Goal: Task Accomplishment & Management: Use online tool/utility

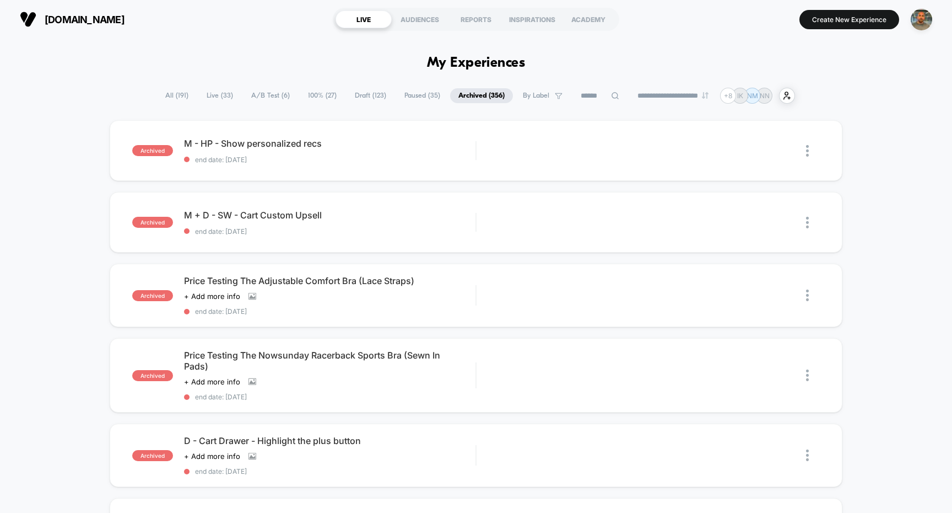
click at [525, 89] on span "By Label" at bounding box center [543, 95] width 56 height 15
click at [429, 98] on span "Paused ( 35 )" at bounding box center [422, 95] width 52 height 15
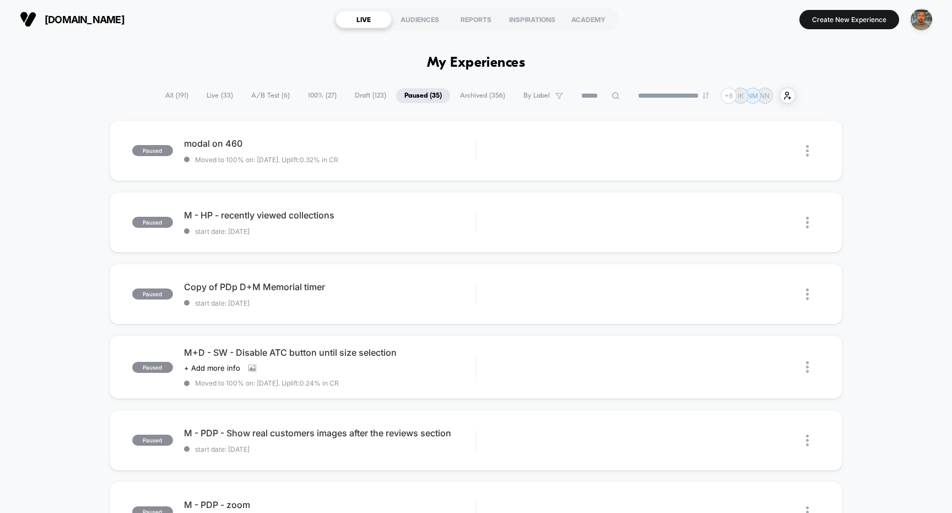
click at [368, 94] on span "Draft ( 123 )" at bounding box center [371, 95] width 48 height 15
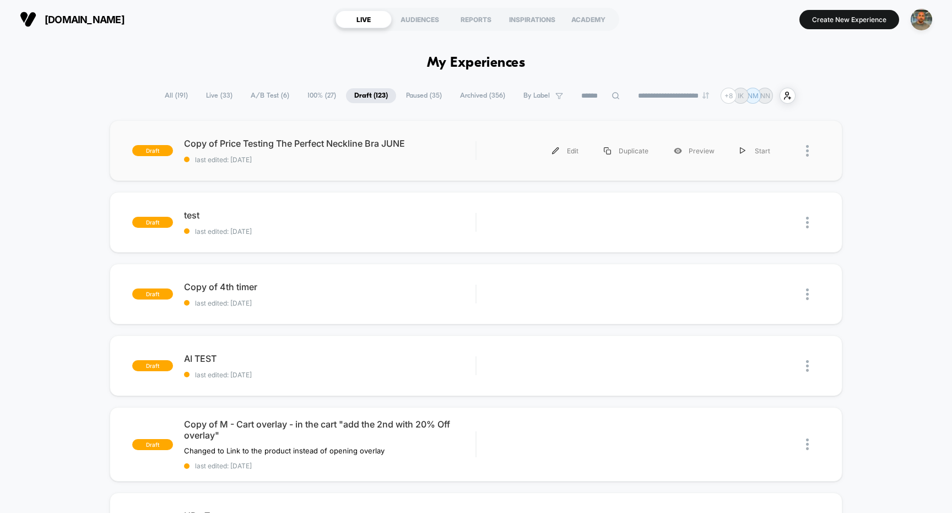
click at [486, 134] on div "draft Copy of Price Testing The Perfect Neckline Bra JUNE last edited: 9/14/202…" at bounding box center [477, 150] width 734 height 61
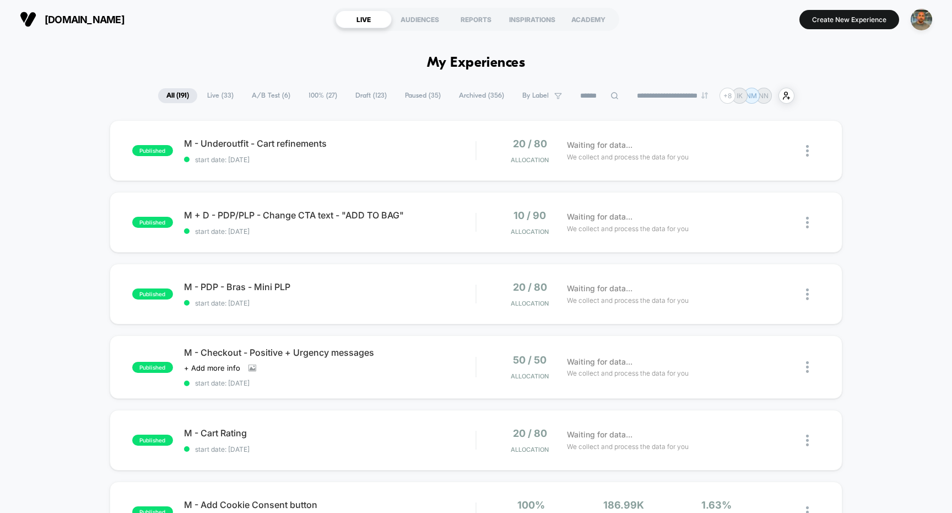
scroll to position [37, 0]
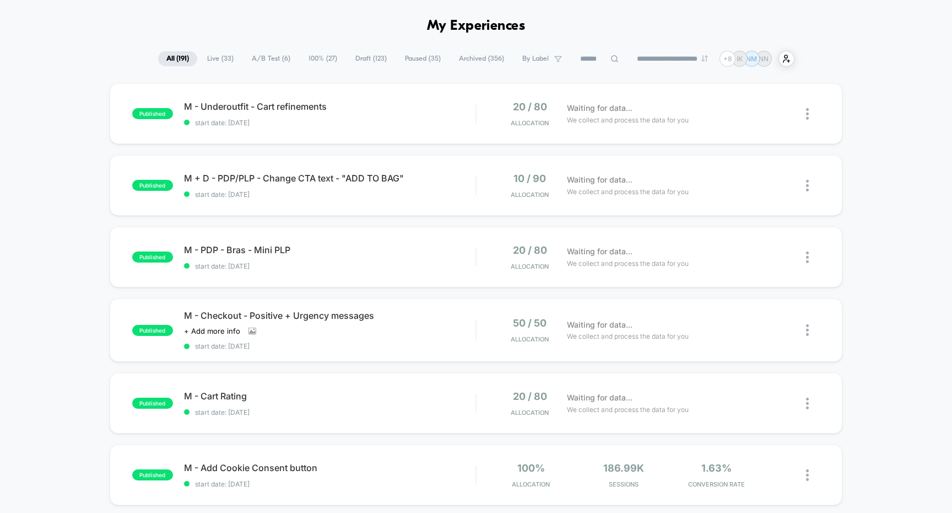
click at [354, 57] on span "Draft ( 123 )" at bounding box center [371, 58] width 48 height 15
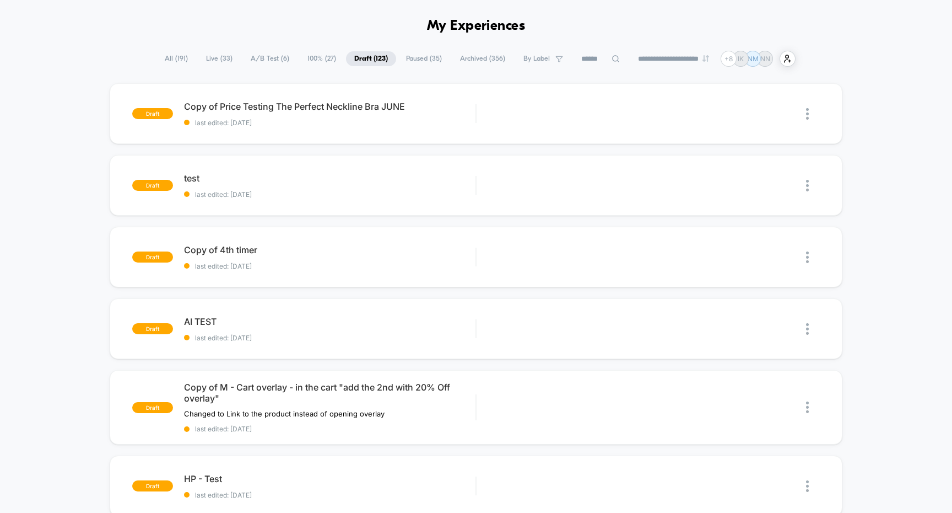
click at [320, 55] on span "100% ( 27 )" at bounding box center [321, 58] width 45 height 15
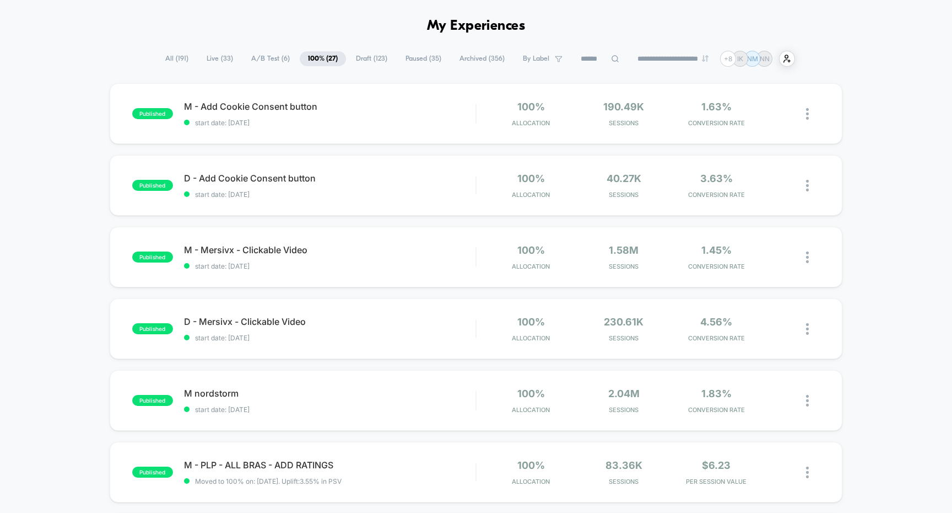
click at [269, 56] on span "A/B Test ( 6 )" at bounding box center [270, 58] width 55 height 15
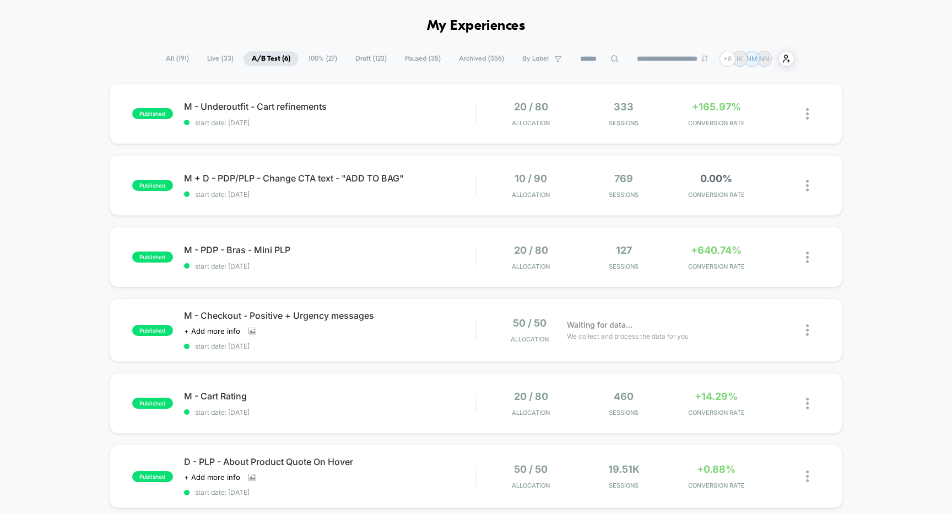
click at [223, 56] on span "Live ( 33 )" at bounding box center [220, 58] width 43 height 15
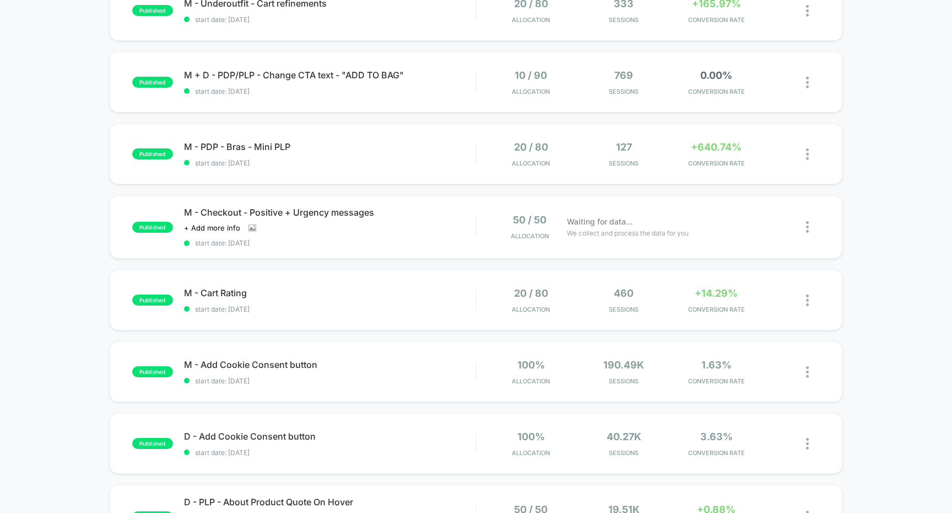
scroll to position [0, 0]
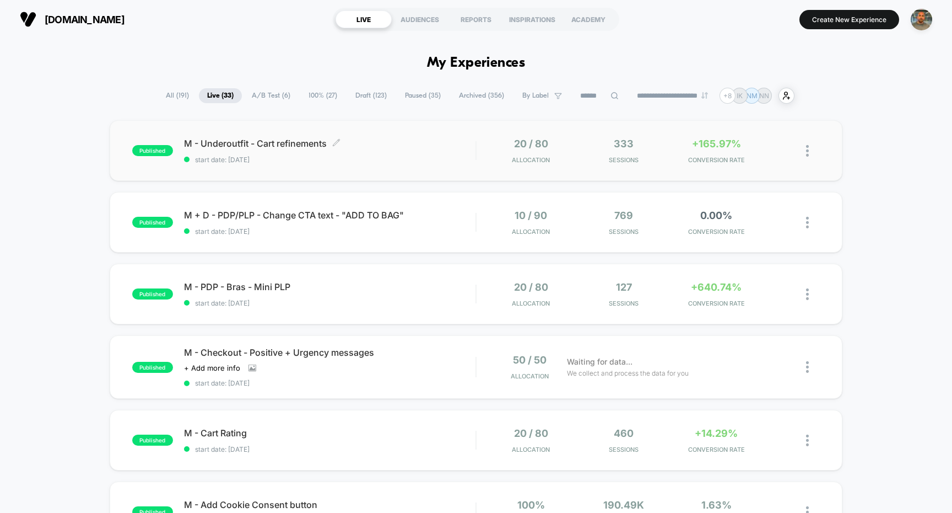
click at [427, 162] on span "start date: 9/16/2025" at bounding box center [330, 159] width 292 height 8
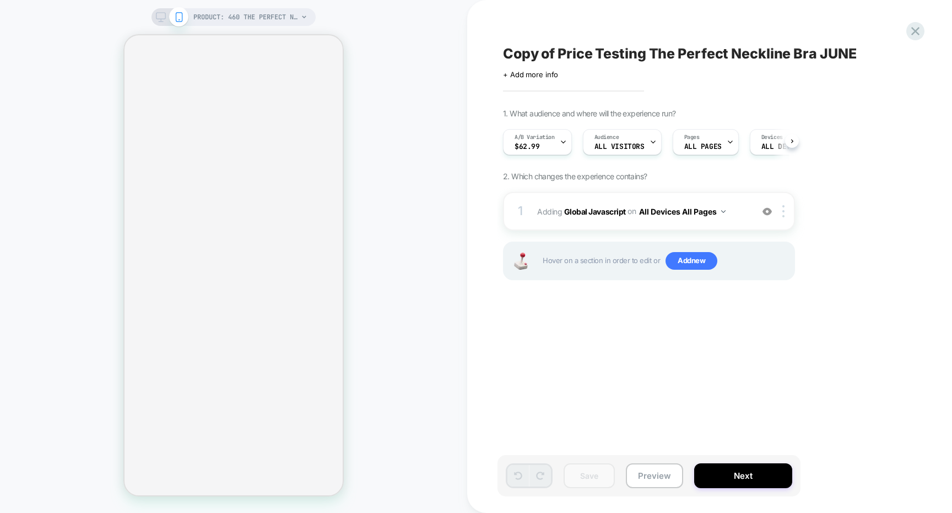
scroll to position [0, 1]
click at [717, 464] on button "Next" at bounding box center [744, 475] width 98 height 25
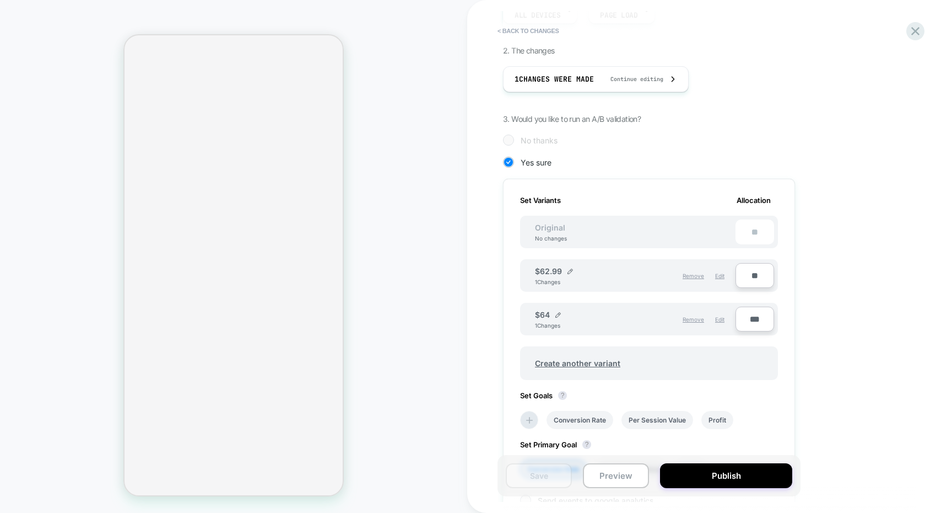
scroll to position [342, 0]
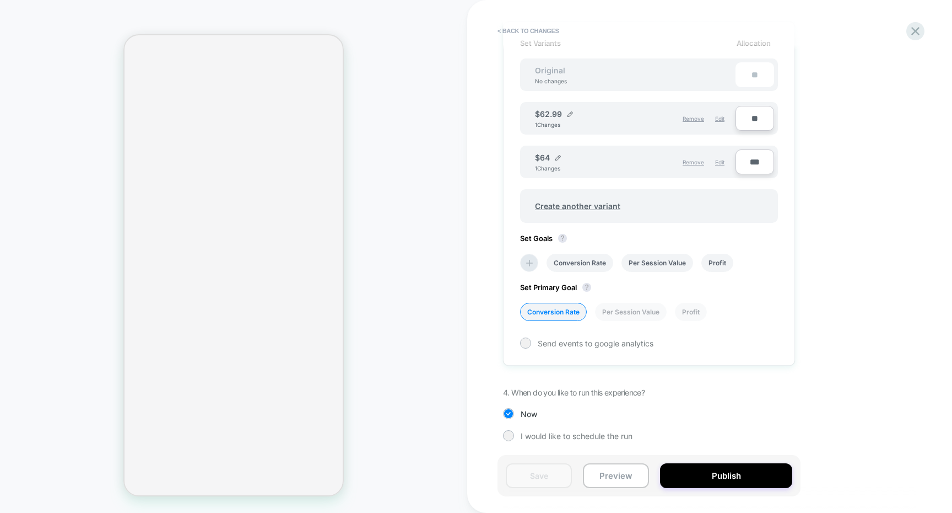
click at [596, 429] on div "1. What audience and where will the experience run? Audience All Visitors Pages…" at bounding box center [704, 120] width 402 height 674
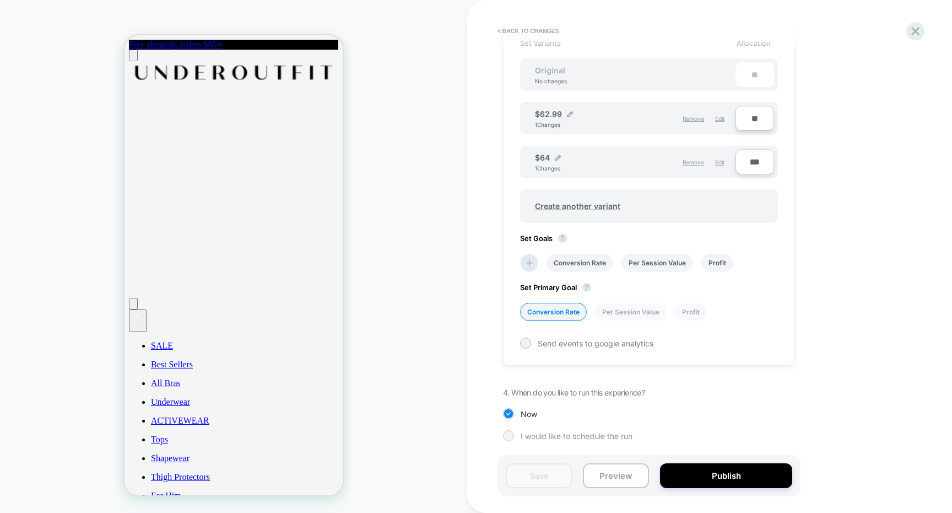
scroll to position [0, 0]
click at [598, 432] on span "I would like to schedule the run" at bounding box center [577, 435] width 112 height 9
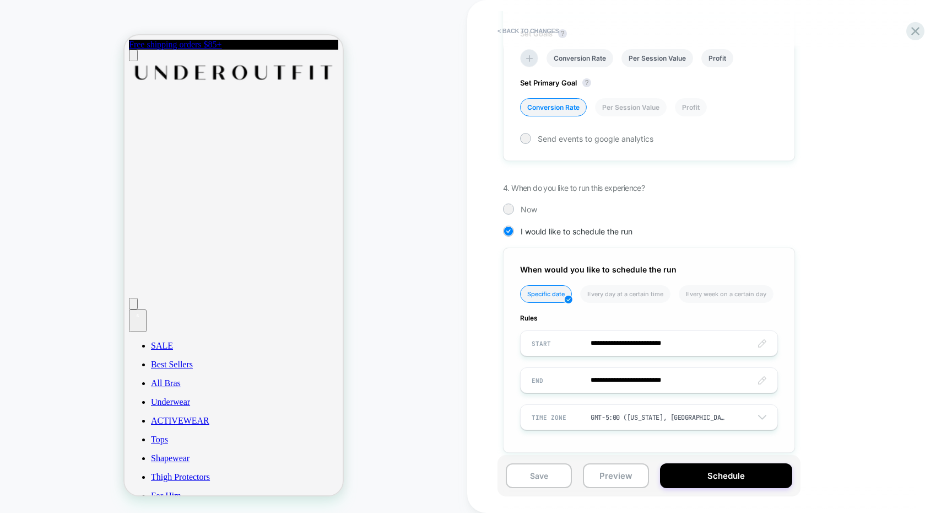
scroll to position [557, 0]
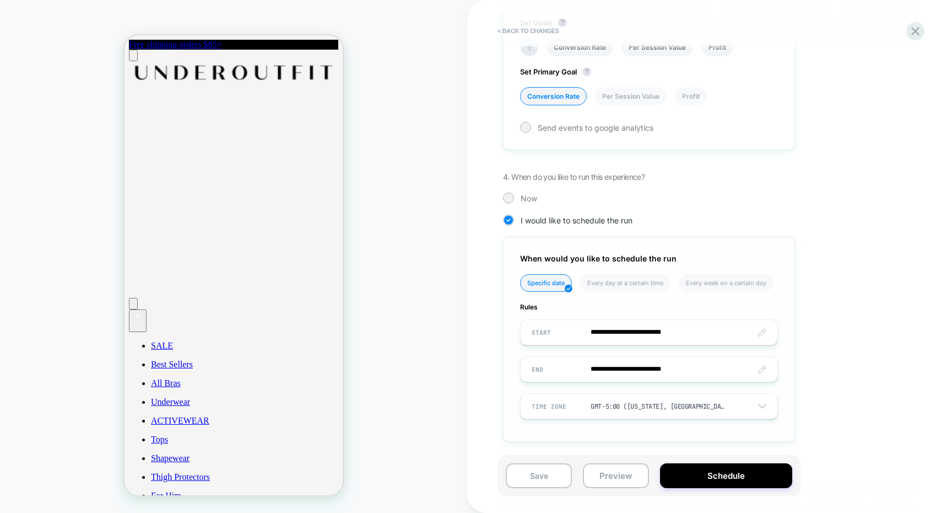
click at [612, 396] on div "GMT-5:00 ([US_STATE], [GEOGRAPHIC_DATA], [GEOGRAPHIC_DATA])" at bounding box center [651, 406] width 260 height 21
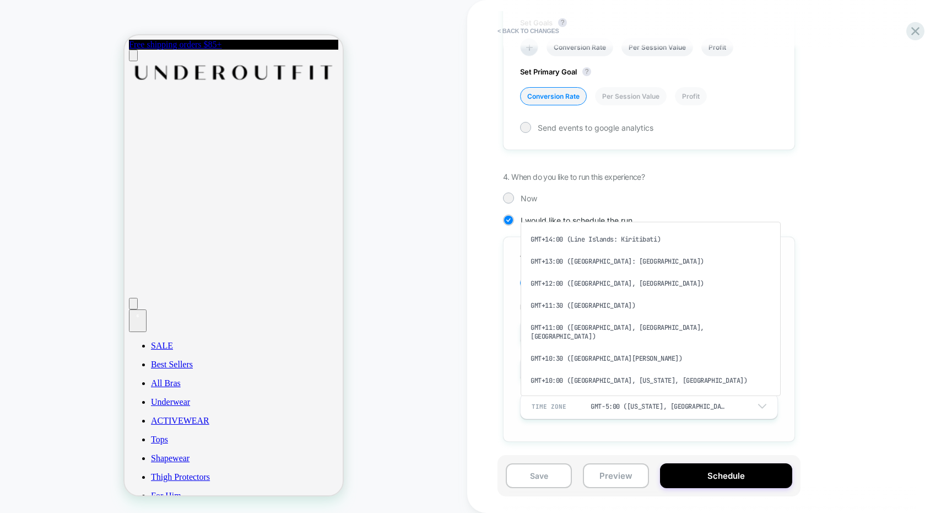
scroll to position [476, 0]
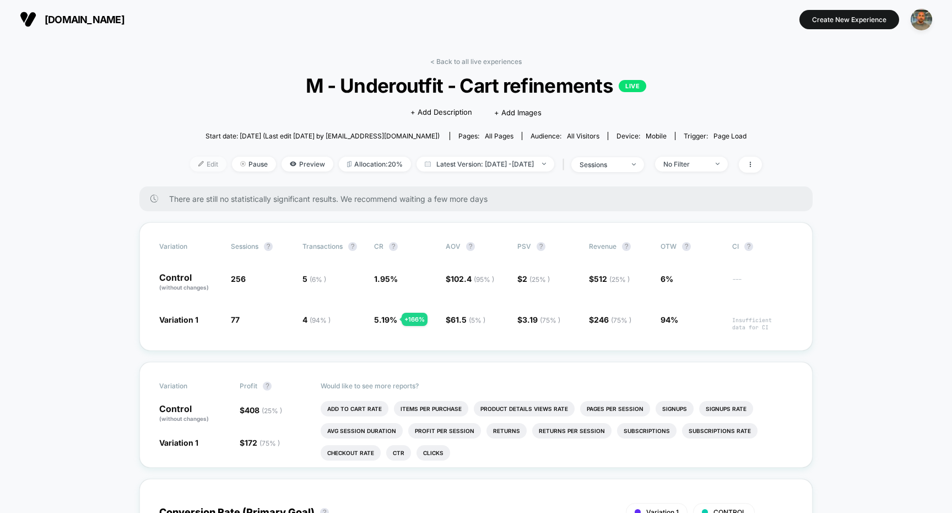
click at [203, 164] on span "Edit" at bounding box center [208, 164] width 36 height 15
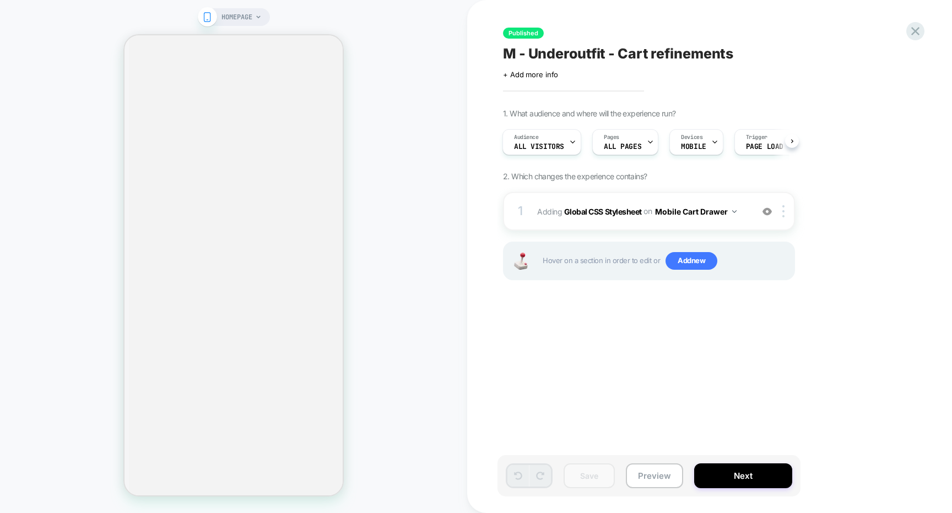
scroll to position [2237, 0]
click at [757, 469] on button "Next" at bounding box center [744, 475] width 98 height 25
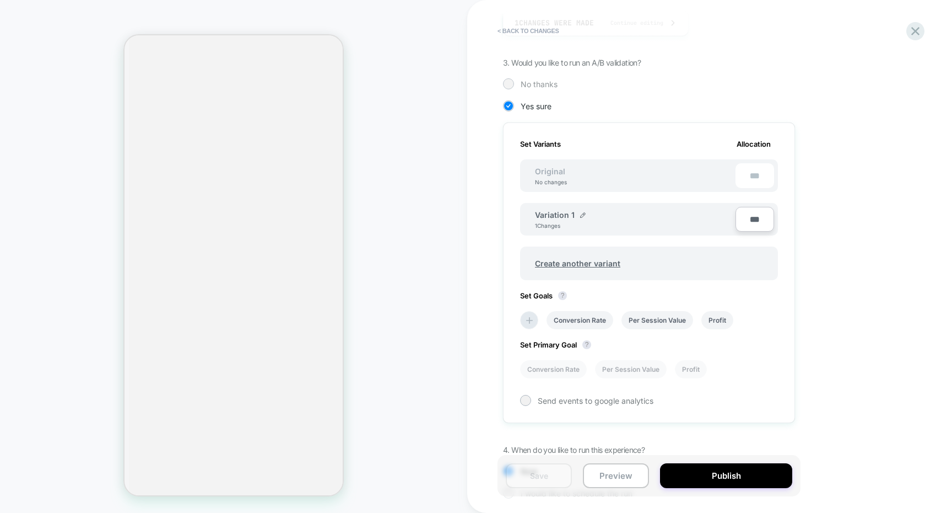
scroll to position [282, 0]
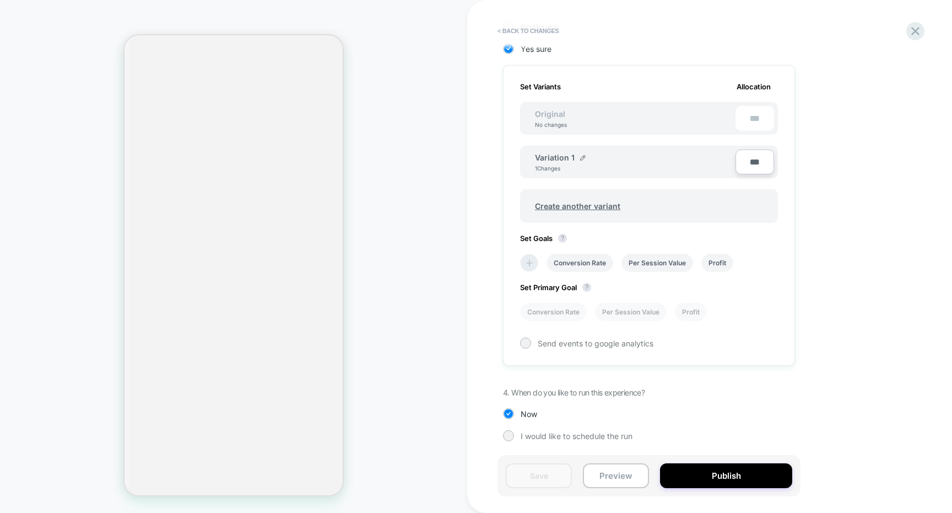
click at [532, 267] on icon at bounding box center [529, 262] width 11 height 11
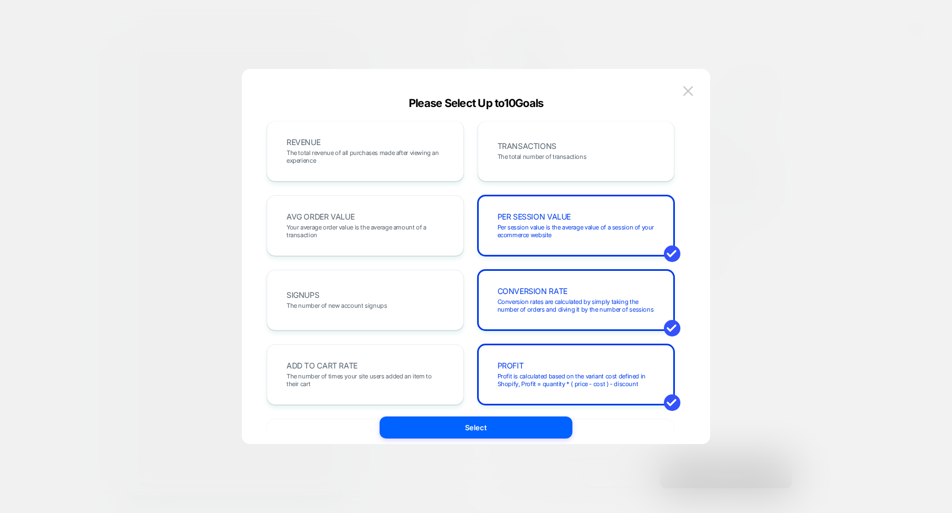
scroll to position [0, 0]
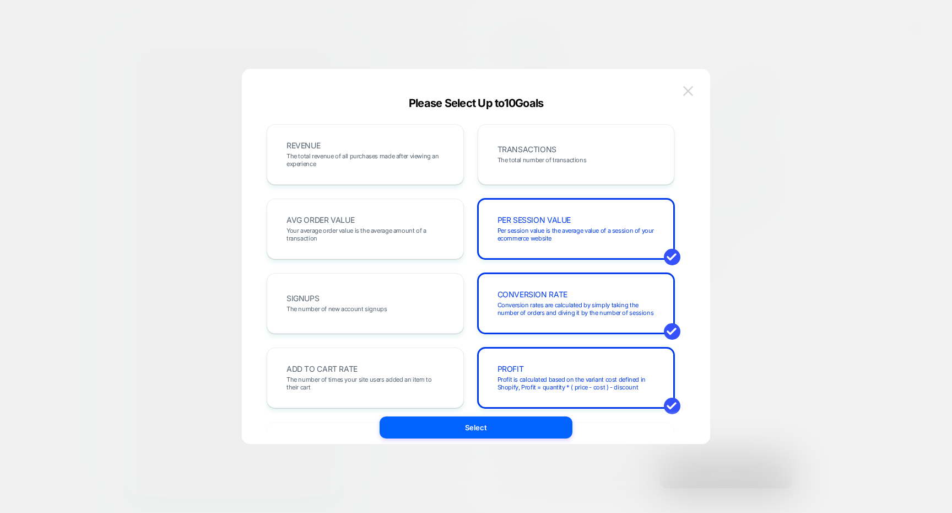
click at [683, 84] on button at bounding box center [688, 91] width 17 height 17
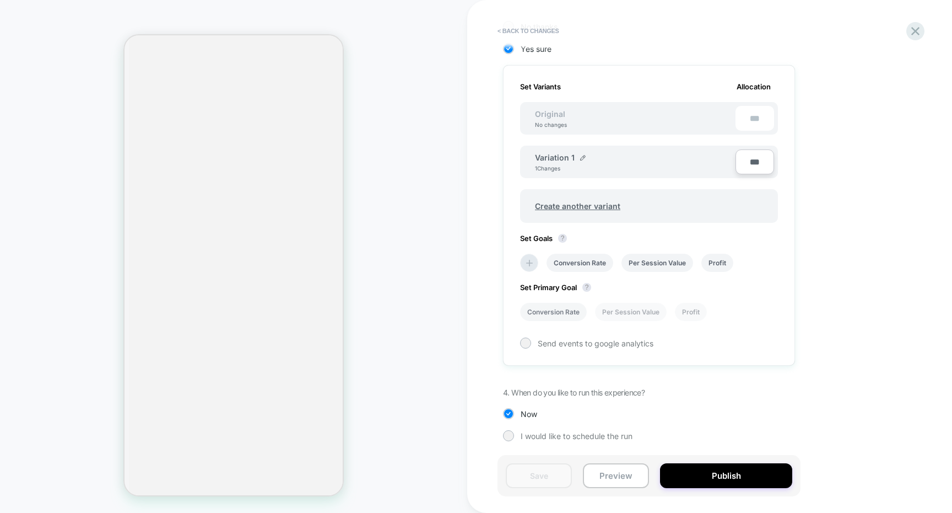
click at [584, 314] on li "Conversion Rate" at bounding box center [553, 312] width 67 height 18
click at [573, 308] on li "Conversion Rate" at bounding box center [553, 312] width 67 height 18
click at [594, 297] on div "Set Primary Goal ? Conversion Rate Per Session Value Profit" at bounding box center [649, 296] width 258 height 49
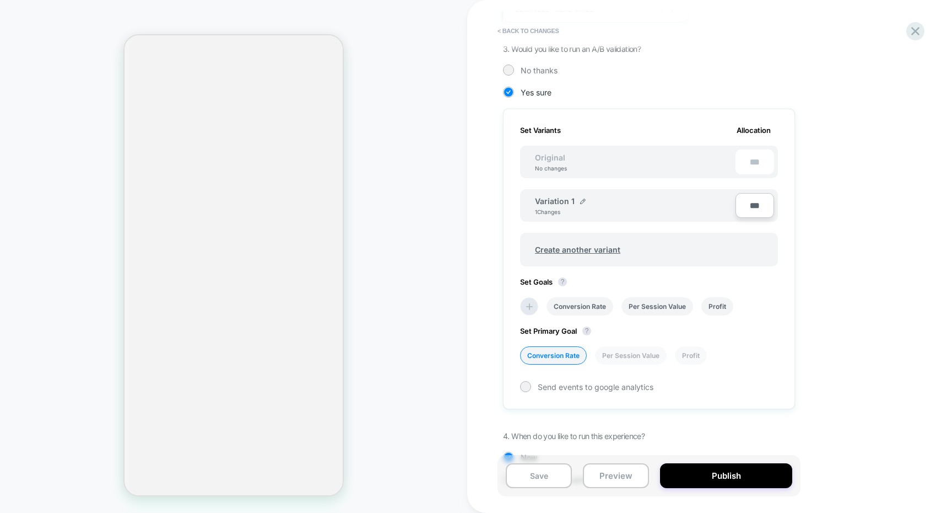
scroll to position [253, 0]
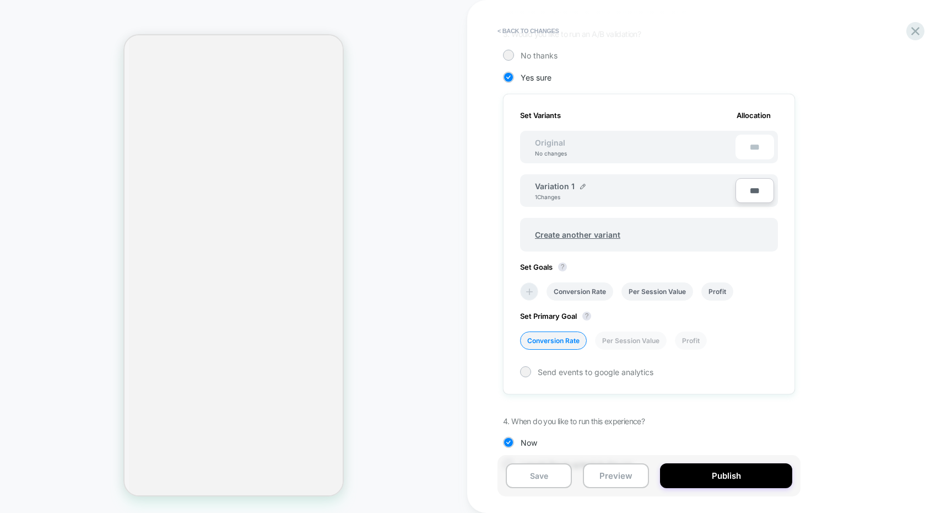
click at [536, 289] on li at bounding box center [529, 291] width 18 height 18
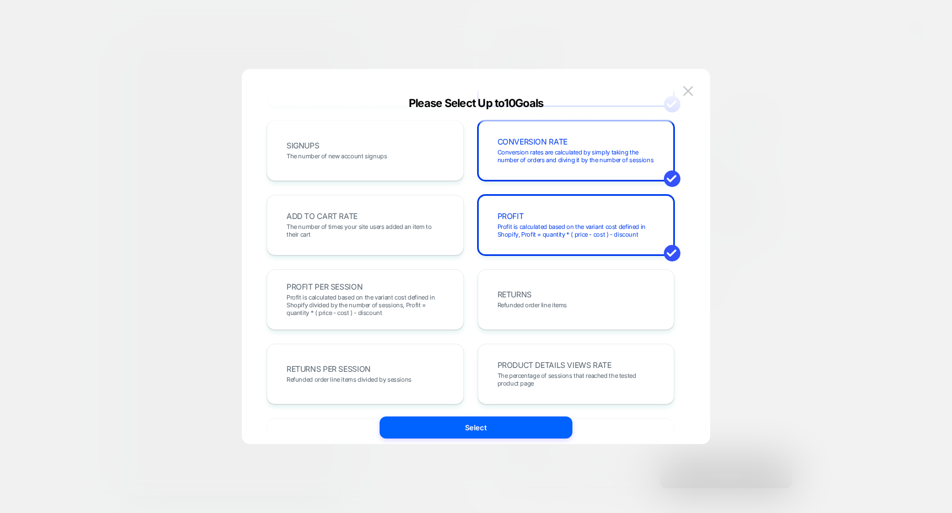
scroll to position [153, 0]
click at [685, 85] on button at bounding box center [688, 91] width 17 height 17
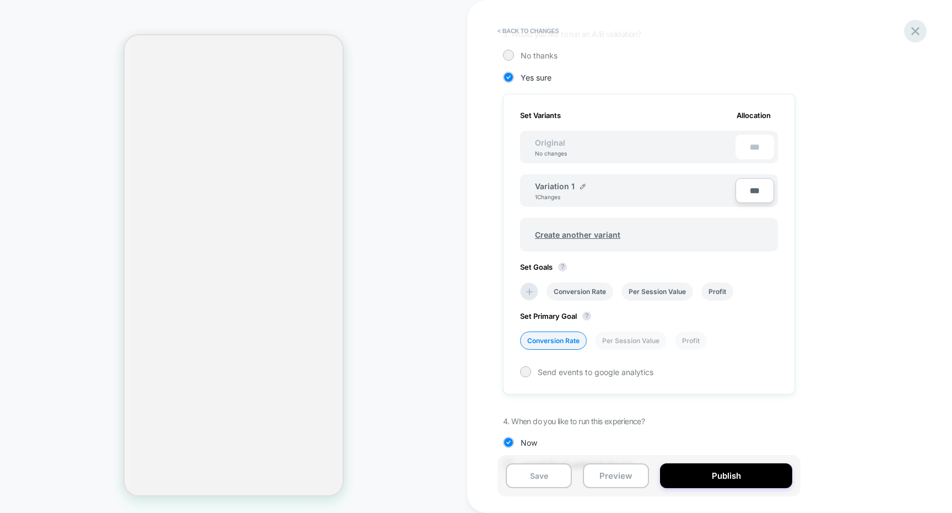
click at [918, 34] on icon at bounding box center [916, 31] width 8 height 8
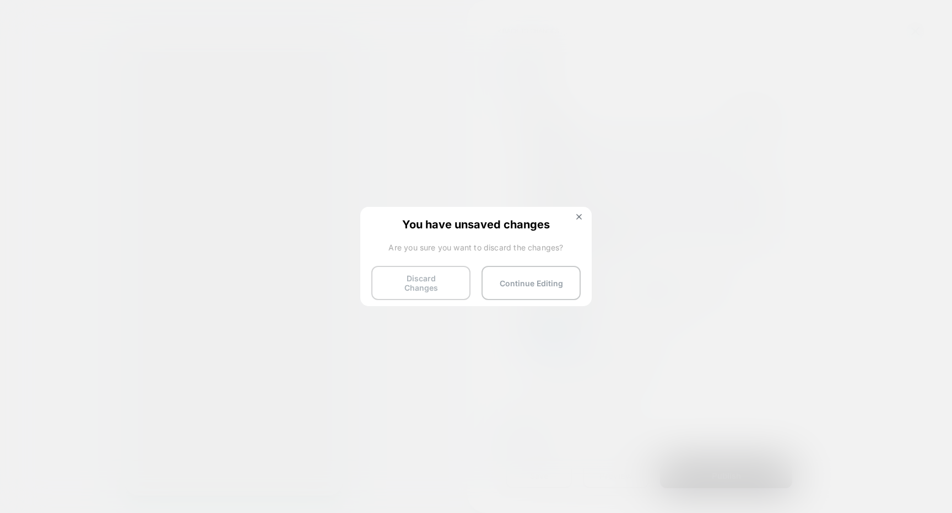
click at [456, 286] on button "Discard Changes" at bounding box center [421, 283] width 99 height 34
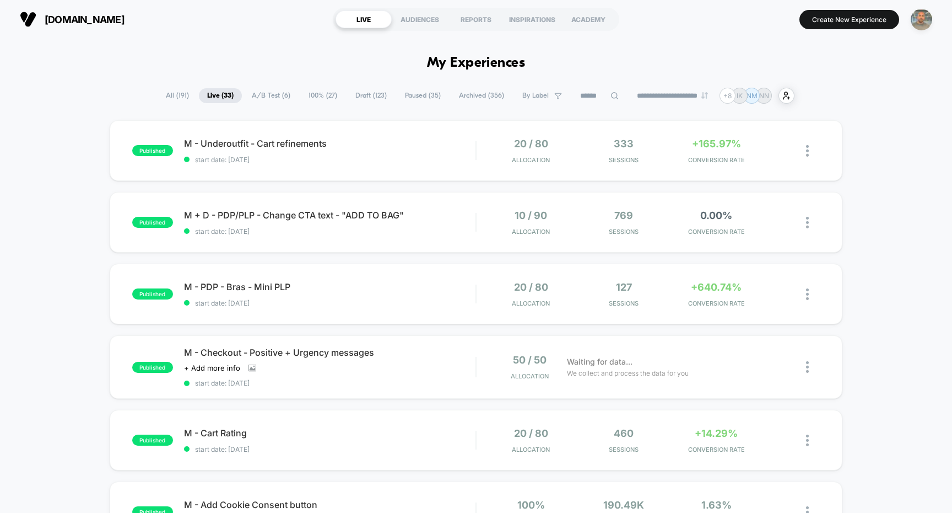
click at [920, 11] on img "button" at bounding box center [921, 19] width 21 height 21
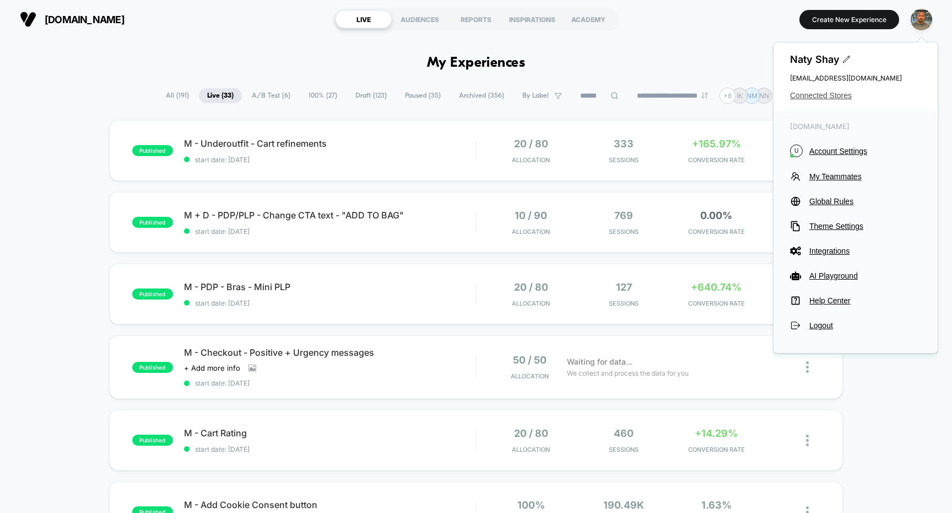
click at [844, 95] on span "Connected Stores" at bounding box center [855, 95] width 131 height 9
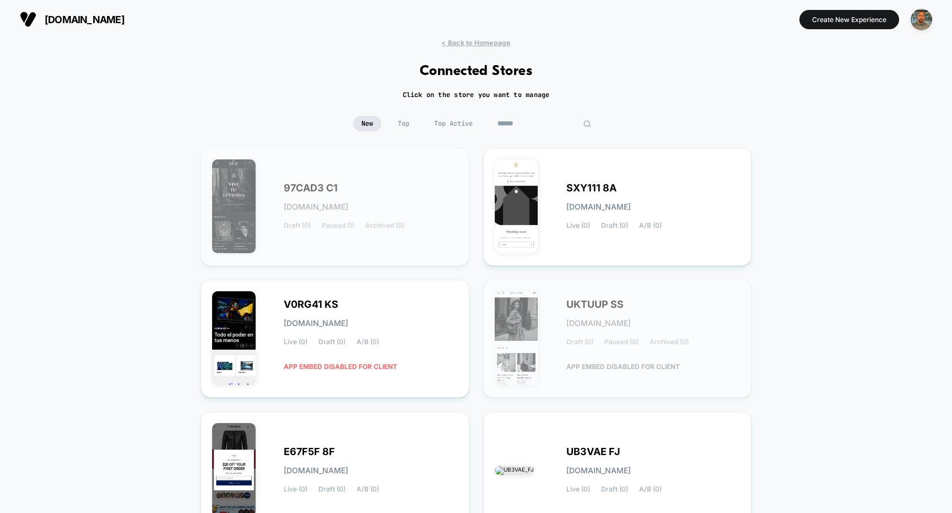
click at [545, 126] on input at bounding box center [544, 123] width 110 height 15
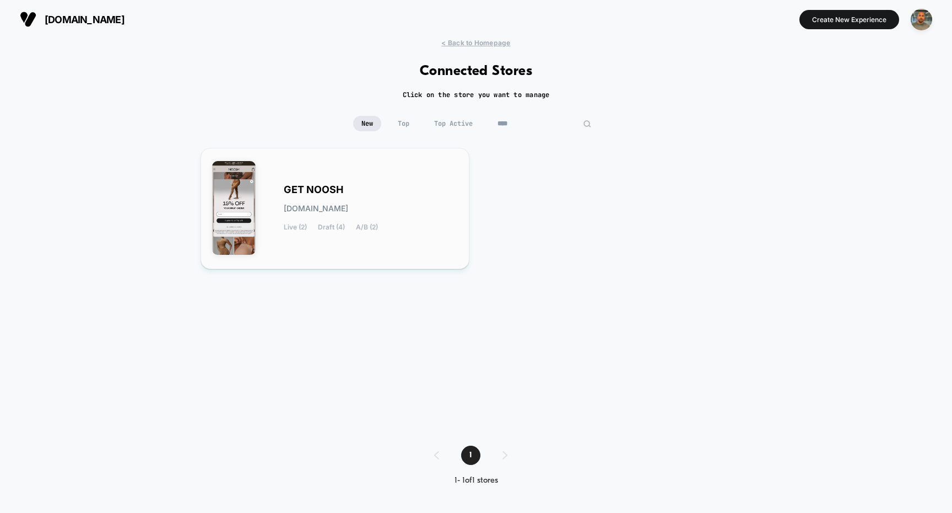
type input "****"
click at [351, 180] on div "GET NOOSH get-noosh.myshopify.com Live (2) Draft (4) A/B (2)" at bounding box center [335, 208] width 246 height 98
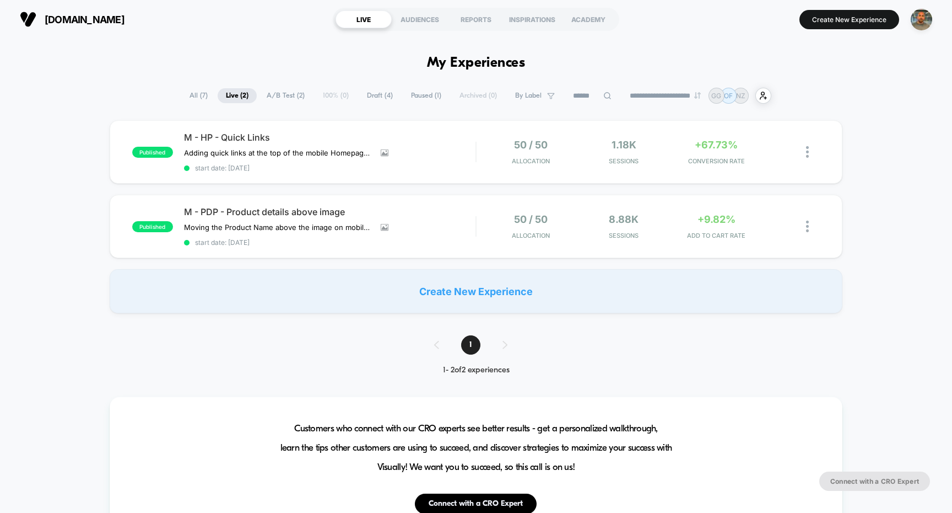
click at [287, 93] on span "A/B Test ( 2 )" at bounding box center [286, 95] width 55 height 15
click at [189, 90] on span "All ( 7 )" at bounding box center [198, 95] width 35 height 15
